Goal: Complete application form

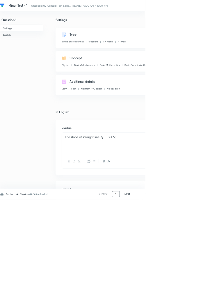
click at [176, 298] on input "1" at bounding box center [174, 293] width 11 height 10
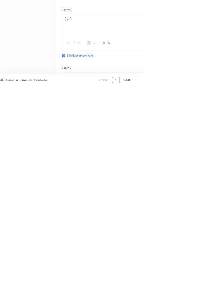
scroll to position [276, 0]
type input "46"
checkbox input "false"
checkbox input "true"
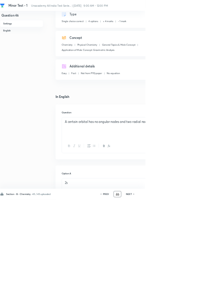
scroll to position [334, 0]
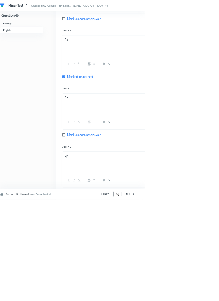
click at [180, 298] on input "46" at bounding box center [177, 293] width 11 height 10
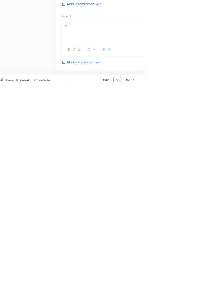
scroll to position [376, 0]
type input "4"
type input "91"
checkbox input "false"
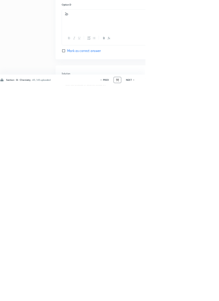
checkbox input "true"
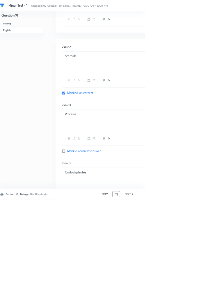
scroll to position [292, 0]
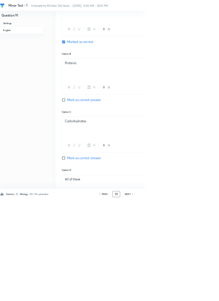
click at [177, 298] on input "91" at bounding box center [175, 293] width 11 height 10
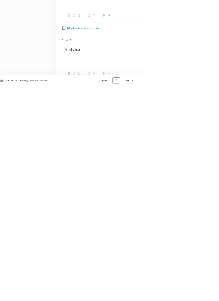
scroll to position [334, 0]
type input "9"
type input "46"
checkbox input "false"
checkbox input "true"
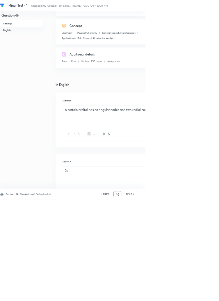
scroll to position [0, 0]
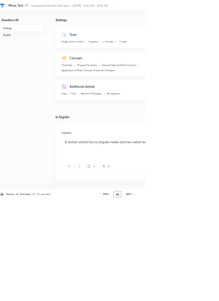
click at [197, 296] on h6 "NEXT" at bounding box center [194, 293] width 9 height 5
type input "47"
checkbox input "false"
checkbox input "true"
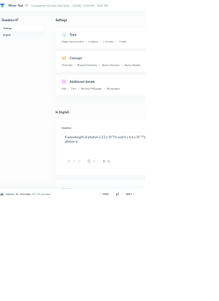
click at [196, 296] on h6 "NEXT" at bounding box center [194, 293] width 9 height 5
type input "48"
checkbox input "false"
checkbox input "true"
click at [194, 296] on h6 "NEXT" at bounding box center [194, 293] width 9 height 5
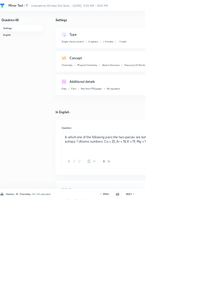
type input "49"
checkbox input "true"
click at [194, 296] on h6 "NEXT" at bounding box center [194, 293] width 9 height 5
type input "50"
checkbox input "false"
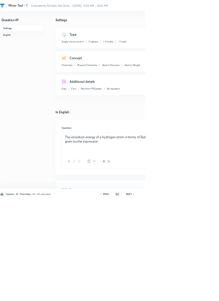
checkbox input "true"
click at [192, 296] on h6 "NEXT" at bounding box center [194, 293] width 9 height 5
type input "51"
checkbox input "true"
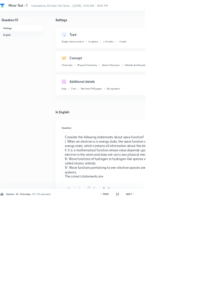
click at [191, 296] on h6 "NEXT" at bounding box center [194, 293] width 9 height 5
type input "52"
checkbox input "false"
checkbox input "true"
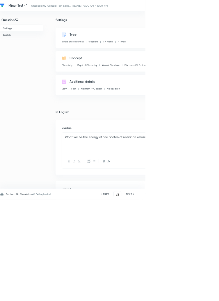
click at [191, 296] on h6 "NEXT" at bounding box center [194, 293] width 9 height 5
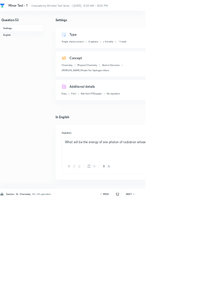
type input "53"
checkbox input "false"
checkbox input "true"
click at [189, 296] on div "NEXT" at bounding box center [195, 293] width 15 height 5
type input "54"
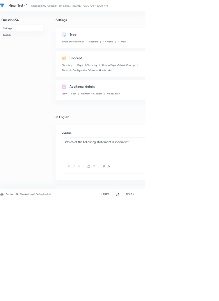
checkbox input "true"
click at [190, 296] on div "NEXT" at bounding box center [195, 293] width 15 height 5
type input "55"
checkbox input "true"
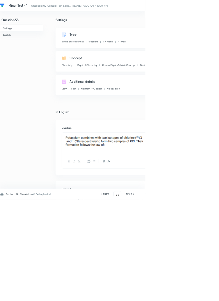
click at [190, 296] on div "NEXT" at bounding box center [195, 293] width 15 height 5
type input "56"
checkbox input "false"
checkbox input "true"
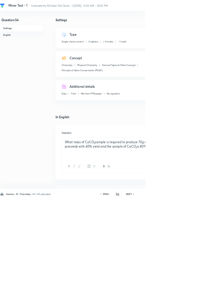
click at [196, 296] on h6 "NEXT" at bounding box center [194, 293] width 9 height 5
type input "57"
checkbox input "false"
checkbox input "true"
click at [196, 296] on h6 "NEXT" at bounding box center [194, 293] width 9 height 5
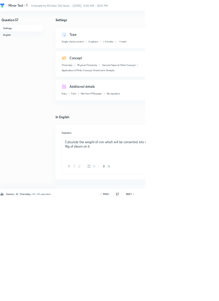
type input "58"
checkbox input "false"
checkbox input "true"
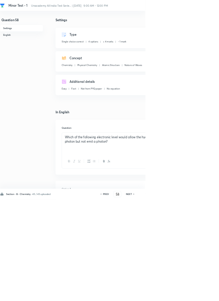
click at [195, 296] on h6 "NEXT" at bounding box center [194, 293] width 9 height 5
type input "59"
checkbox input "false"
checkbox input "true"
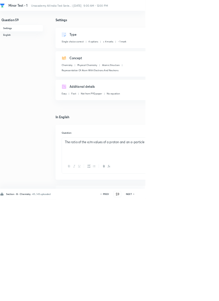
click at [194, 296] on h6 "NEXT" at bounding box center [194, 293] width 9 height 5
type input "60"
checkbox input "false"
checkbox input "true"
click at [195, 296] on h6 "NEXT" at bounding box center [194, 293] width 9 height 5
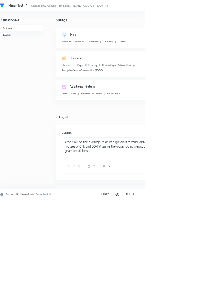
type input "61"
checkbox input "true"
click at [194, 296] on h6 "NEXT" at bounding box center [194, 293] width 9 height 5
type input "62"
checkbox input "false"
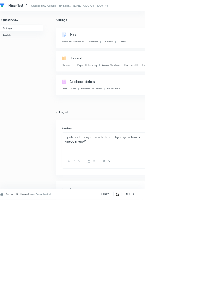
checkbox input "true"
click at [194, 296] on h6 "NEXT" at bounding box center [194, 293] width 9 height 5
type input "63"
checkbox input "true"
click at [194, 296] on h6 "NEXT" at bounding box center [194, 293] width 9 height 5
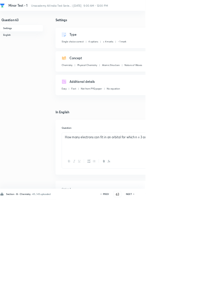
type input "64"
checkbox input "true"
click at [193, 296] on h6 "NEXT" at bounding box center [194, 293] width 9 height 5
type input "65"
checkbox input "false"
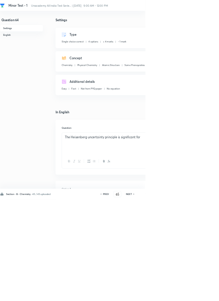
checkbox input "true"
click at [194, 296] on h6 "NEXT" at bounding box center [194, 293] width 9 height 5
type input "66"
checkbox input "false"
checkbox input "true"
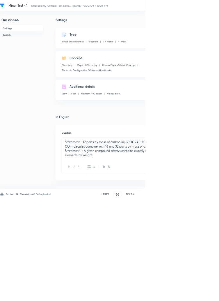
click at [194, 296] on h6 "NEXT" at bounding box center [194, 293] width 9 height 5
type input "67"
checkbox input "false"
checkbox input "true"
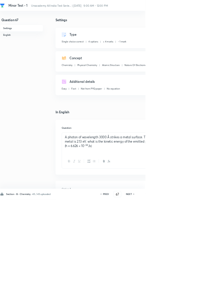
click at [193, 296] on h6 "NEXT" at bounding box center [194, 293] width 9 height 5
type input "68"
checkbox input "false"
checkbox input "true"
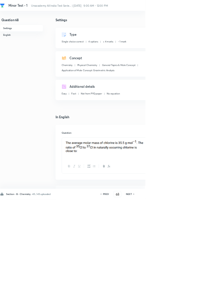
click at [193, 296] on h6 "NEXT" at bounding box center [194, 293] width 9 height 5
type input "69"
checkbox input "true"
click at [194, 296] on h6 "NEXT" at bounding box center [194, 293] width 9 height 5
type input "70"
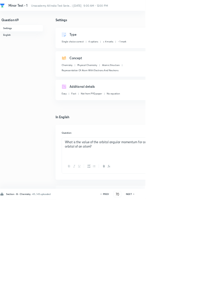
checkbox input "false"
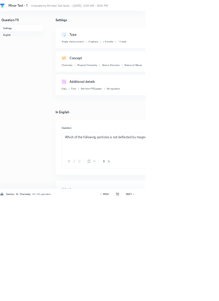
checkbox input "true"
click at [194, 296] on h6 "NEXT" at bounding box center [194, 293] width 9 height 5
type input "71"
checkbox input "false"
checkbox input "true"
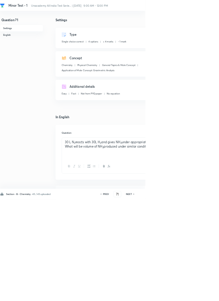
click at [193, 296] on h6 "NEXT" at bounding box center [194, 293] width 9 height 5
type input "72"
checkbox input "false"
checkbox input "true"
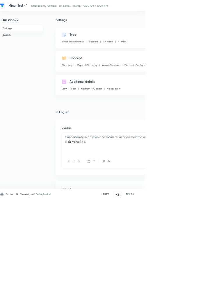
click at [193, 296] on h6 "NEXT" at bounding box center [194, 293] width 9 height 5
type input "73"
checkbox input "true"
click at [193, 296] on h6 "NEXT" at bounding box center [194, 293] width 9 height 5
type input "74"
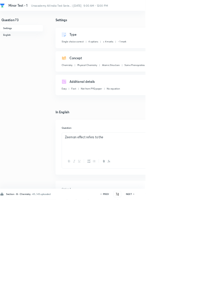
checkbox input "false"
checkbox input "true"
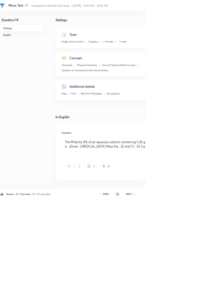
click at [193, 296] on h6 "NEXT" at bounding box center [194, 293] width 9 height 5
type input "75"
checkbox input "true"
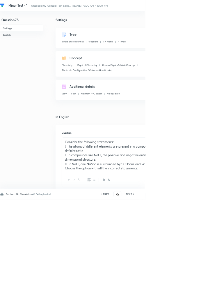
click at [193, 296] on h6 "NEXT" at bounding box center [194, 293] width 9 height 5
type input "76"
checkbox input "false"
checkbox input "true"
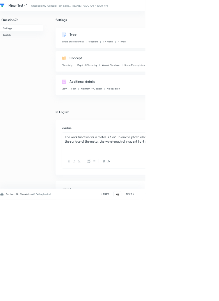
click at [192, 296] on h6 "NEXT" at bounding box center [194, 293] width 9 height 5
type input "77"
checkbox input "false"
checkbox input "true"
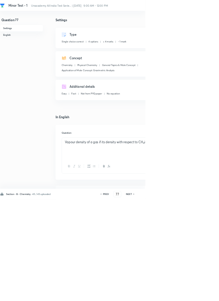
click at [193, 296] on h6 "NEXT" at bounding box center [194, 293] width 9 height 5
type input "78"
checkbox input "true"
click at [193, 296] on h6 "NEXT" at bounding box center [194, 293] width 9 height 5
type input "79"
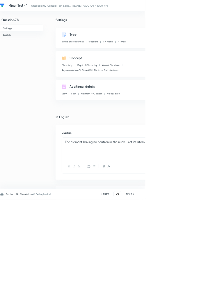
checkbox input "false"
checkbox input "true"
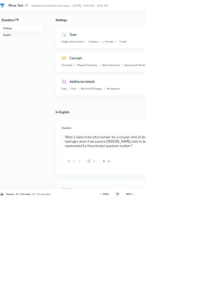
click at [192, 296] on h6 "NEXT" at bounding box center [194, 293] width 9 height 5
type input "80"
checkbox input "false"
checkbox input "true"
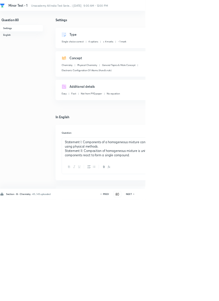
click at [193, 296] on h6 "NEXT" at bounding box center [194, 293] width 9 height 5
type input "81"
checkbox input "true"
click at [193, 296] on h6 "NEXT" at bounding box center [194, 293] width 9 height 5
type input "82"
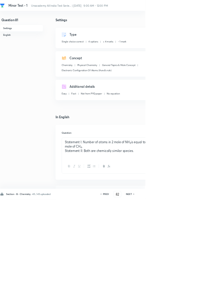
checkbox input "false"
checkbox input "true"
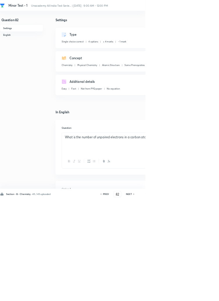
click at [193, 296] on h6 "NEXT" at bounding box center [194, 293] width 9 height 5
type input "83"
checkbox input "false"
checkbox input "true"
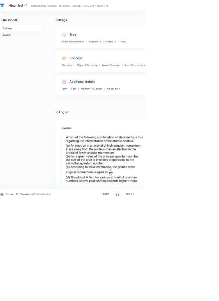
click at [195, 296] on h6 "NEXT" at bounding box center [194, 293] width 9 height 5
type input "84"
checkbox input "true"
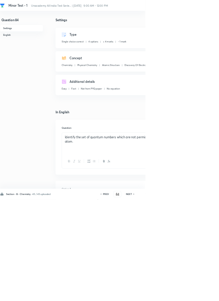
click at [196, 296] on h6 "NEXT" at bounding box center [194, 293] width 9 height 5
type input "85"
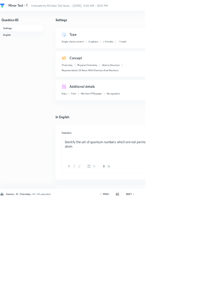
checkbox input "false"
checkbox input "true"
click at [202, 295] on icon at bounding box center [202, 293] width 2 height 3
type input "86"
checkbox input "false"
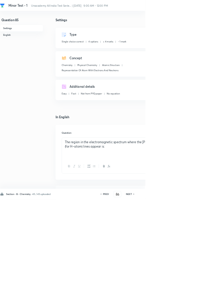
checkbox input "true"
click at [202, 295] on icon at bounding box center [202, 293] width 2 height 3
type input "87"
checkbox input "false"
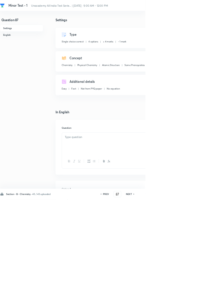
checkbox input "true"
click at [198, 296] on h6 "NEXT" at bounding box center [194, 293] width 9 height 5
type input "88"
checkbox input "false"
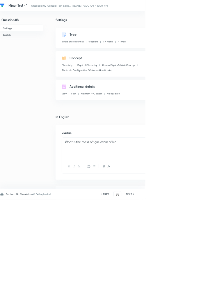
checkbox input "true"
click at [197, 296] on h6 "NEXT" at bounding box center [194, 293] width 9 height 5
type input "89"
checkbox input "false"
checkbox input "true"
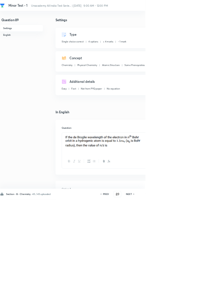
click at [197, 296] on h6 "NEXT" at bounding box center [194, 293] width 9 height 5
type input "90"
checkbox input "false"
checkbox input "true"
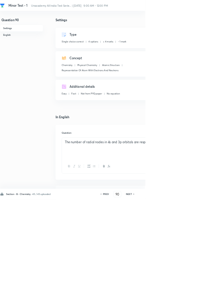
click at [196, 296] on h6 "NEXT" at bounding box center [194, 293] width 9 height 5
type input "91"
checkbox input "false"
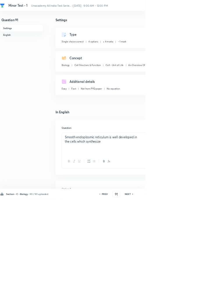
checkbox input "true"
click at [195, 296] on h6 "NEXT" at bounding box center [192, 293] width 9 height 5
type input "92"
checkbox input "false"
checkbox input "true"
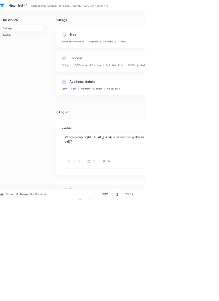
click at [200, 295] on icon at bounding box center [201, 293] width 2 height 3
type input "93"
checkbox input "false"
checkbox input "true"
